Goal: Task Accomplishment & Management: Manage account settings

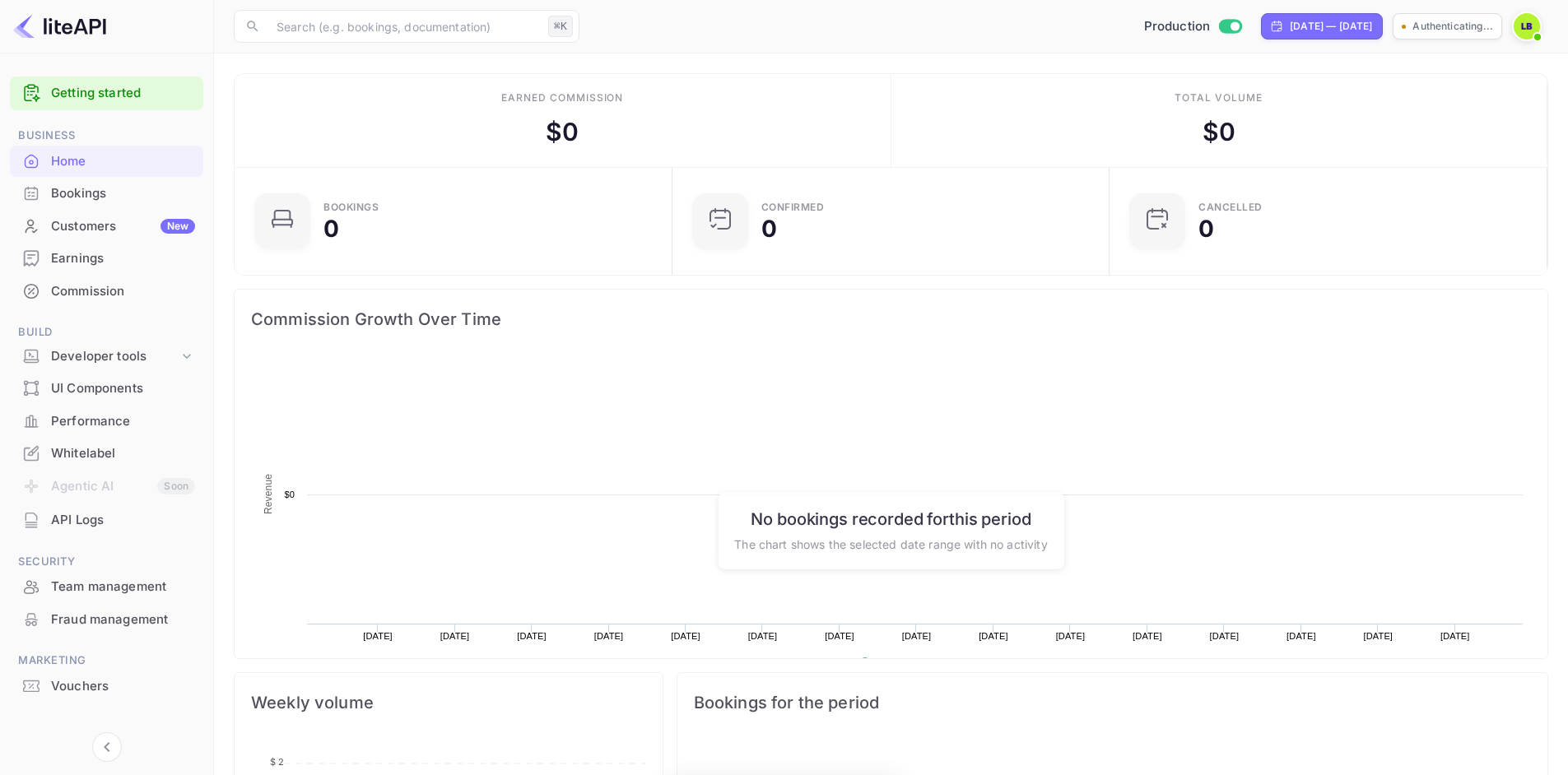
scroll to position [14, 14]
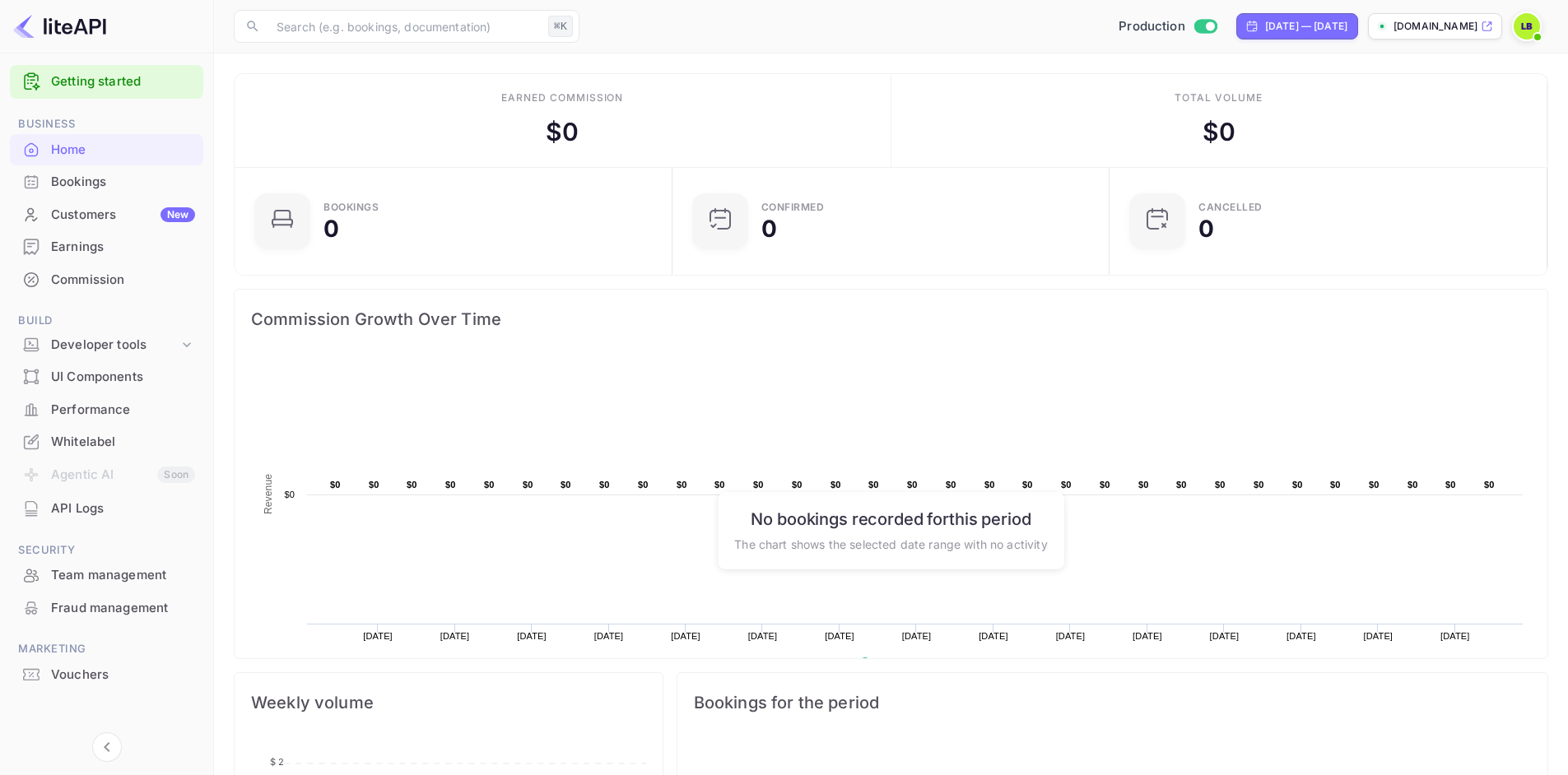
scroll to position [18, 0]
click at [110, 209] on div "Customers New" at bounding box center [123, 208] width 144 height 19
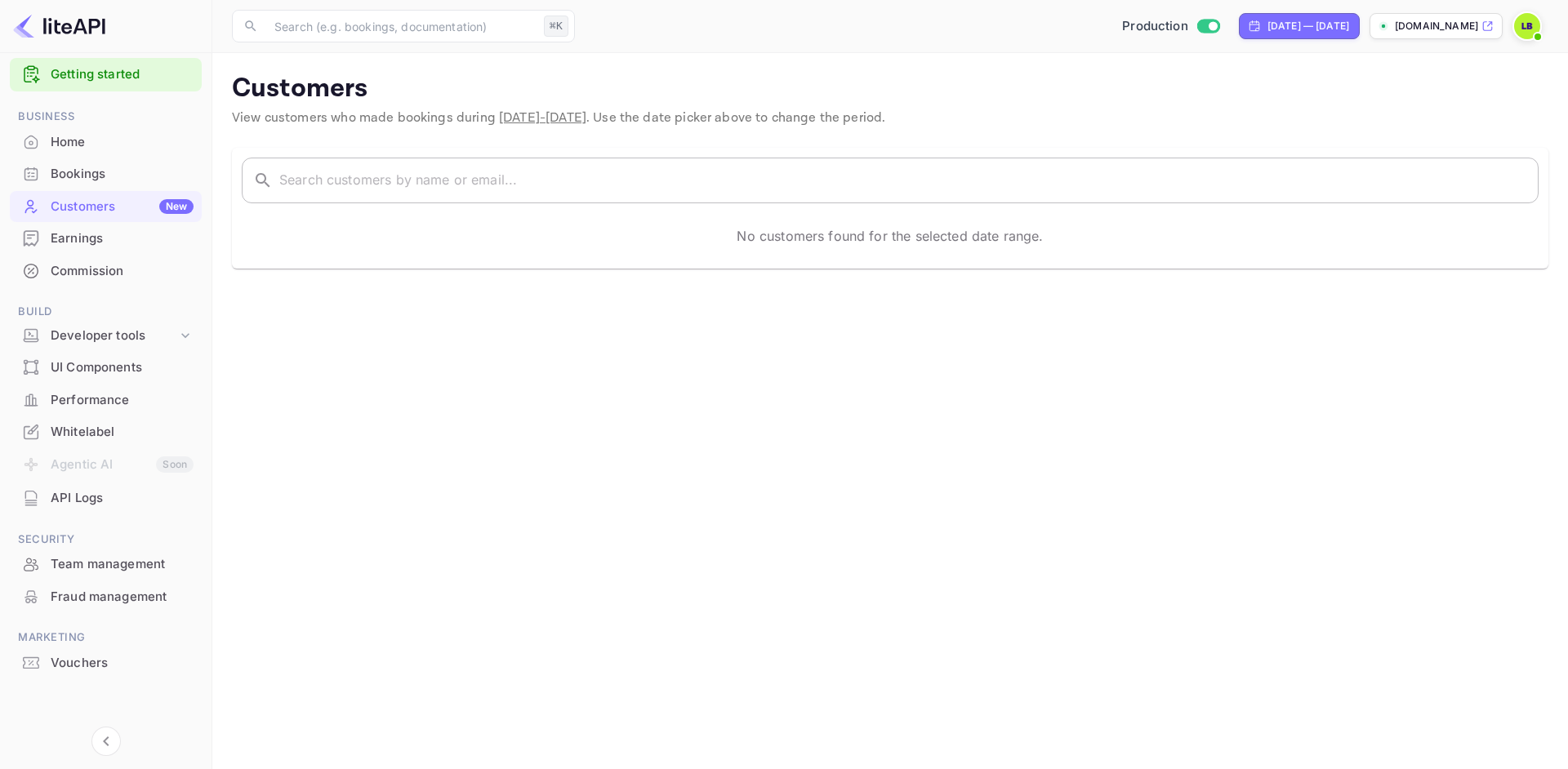
click at [397, 189] on input "text" at bounding box center [909, 181] width 1260 height 46
click at [107, 422] on div "Whitelabel" at bounding box center [105, 432] width 192 height 32
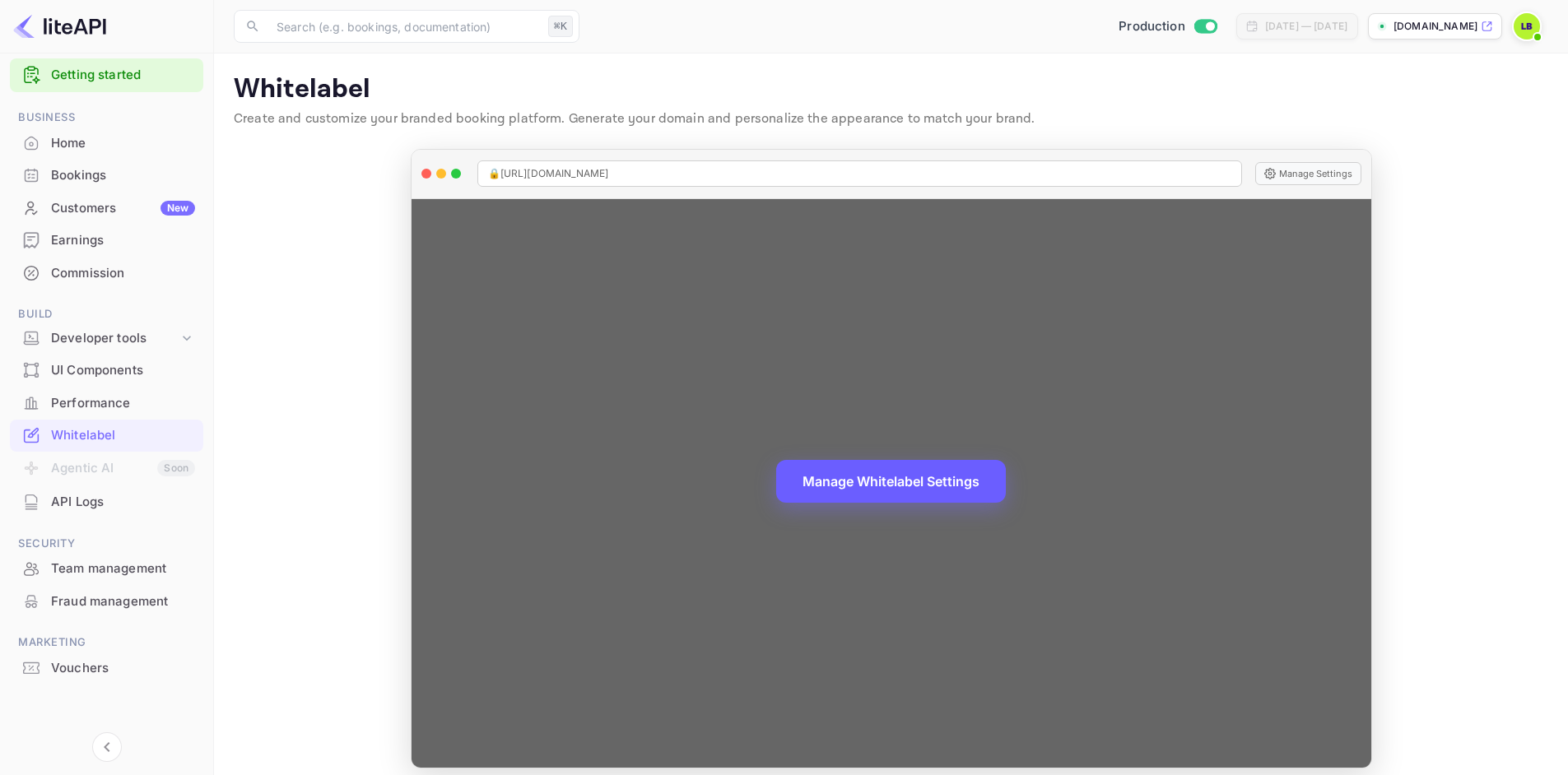
click at [919, 478] on button "Manage Whitelabel Settings" at bounding box center [891, 482] width 230 height 42
